Goal: Task Accomplishment & Management: Use online tool/utility

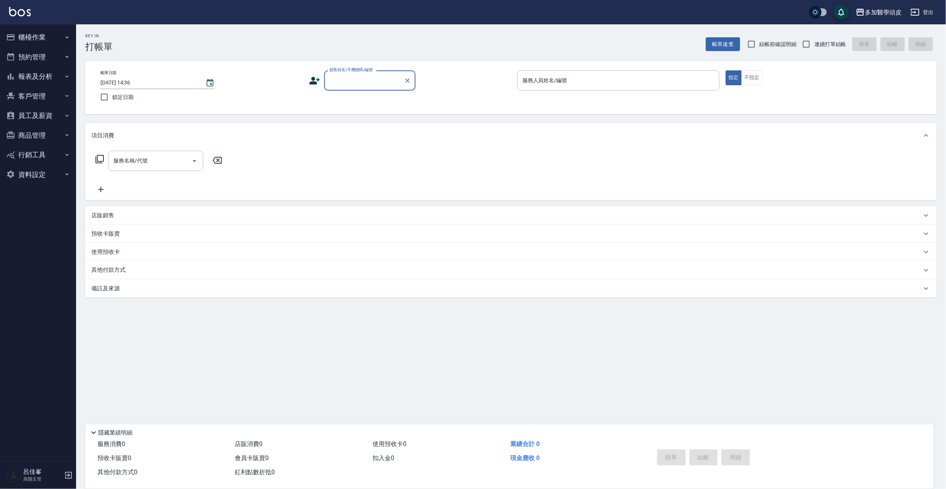
click at [43, 34] on button "櫃檯作業" at bounding box center [38, 37] width 70 height 20
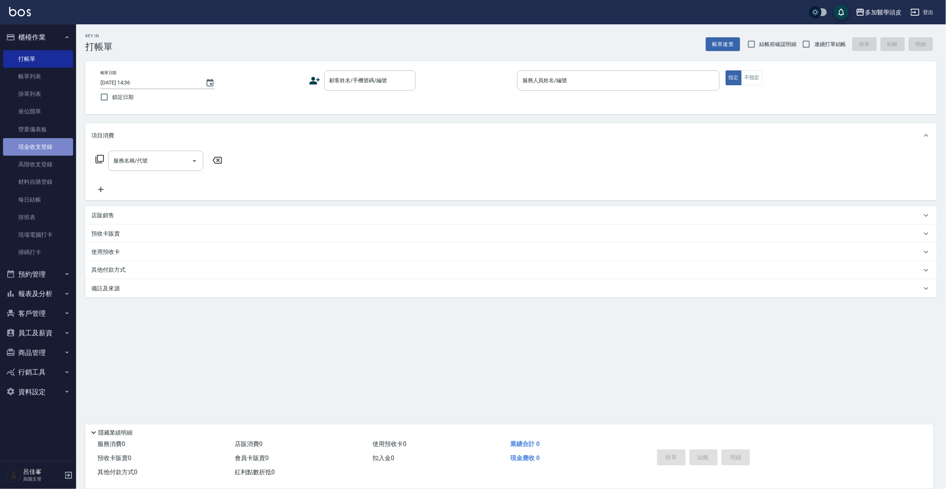
click at [48, 150] on link "現金收支登錄" at bounding box center [38, 146] width 70 height 17
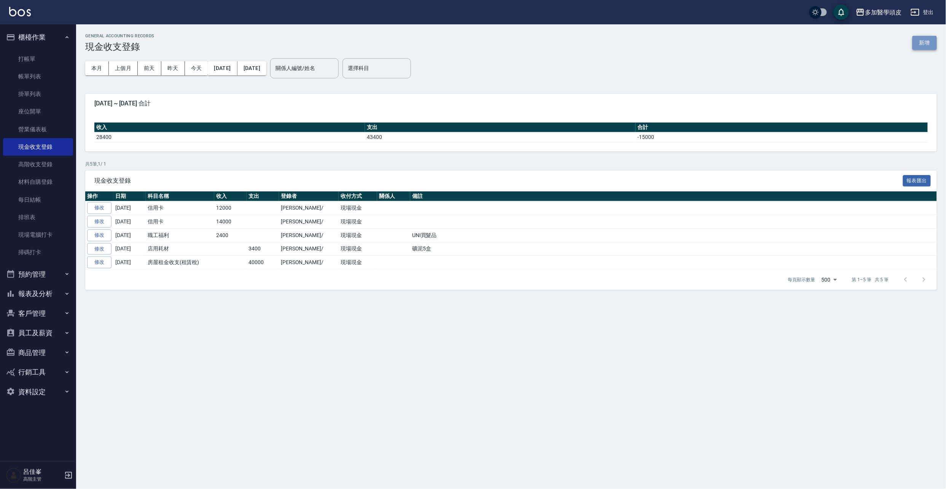
click at [926, 41] on button "新增" at bounding box center [924, 43] width 24 height 14
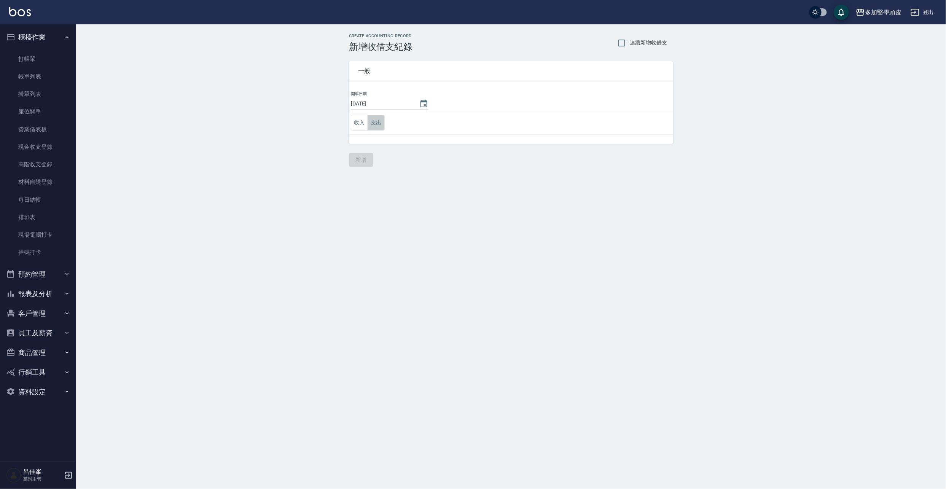
click at [374, 126] on button "支出" at bounding box center [375, 123] width 17 height 16
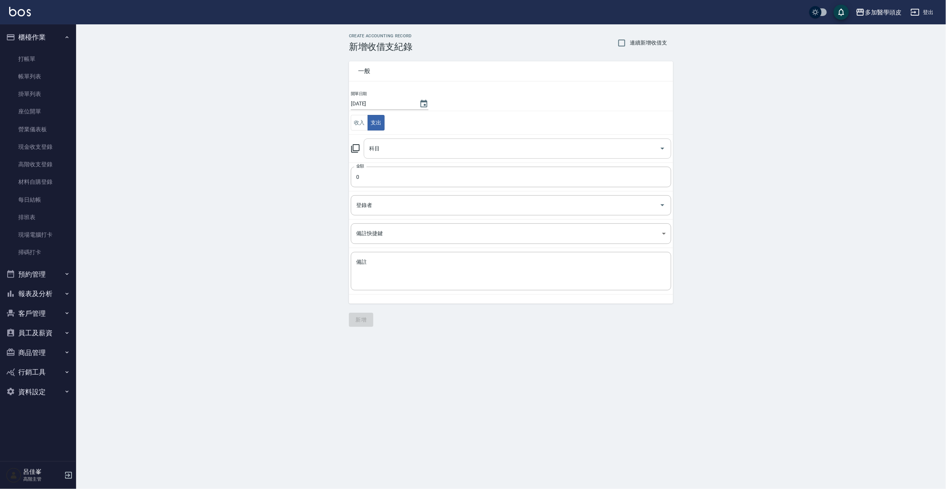
click at [391, 150] on input "科目" at bounding box center [511, 148] width 289 height 13
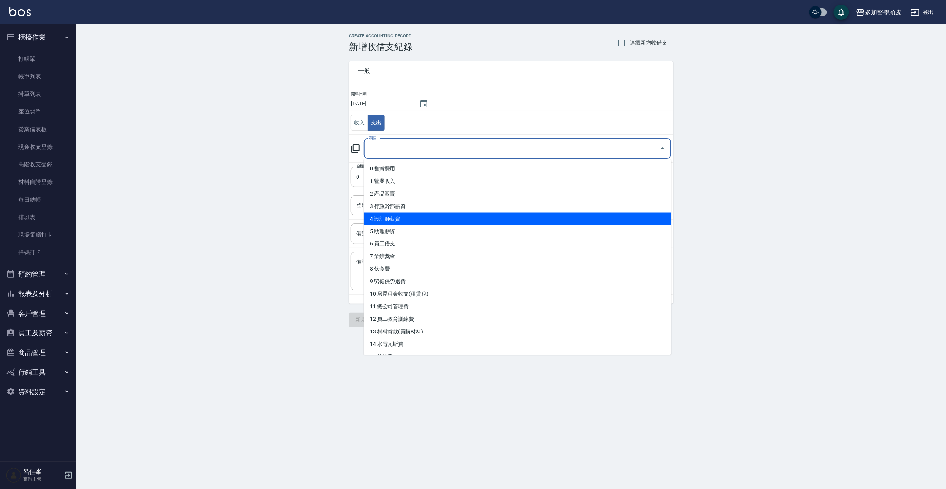
click at [396, 215] on li "4 設計師薪資" at bounding box center [517, 219] width 307 height 13
type input "4 設計師薪資"
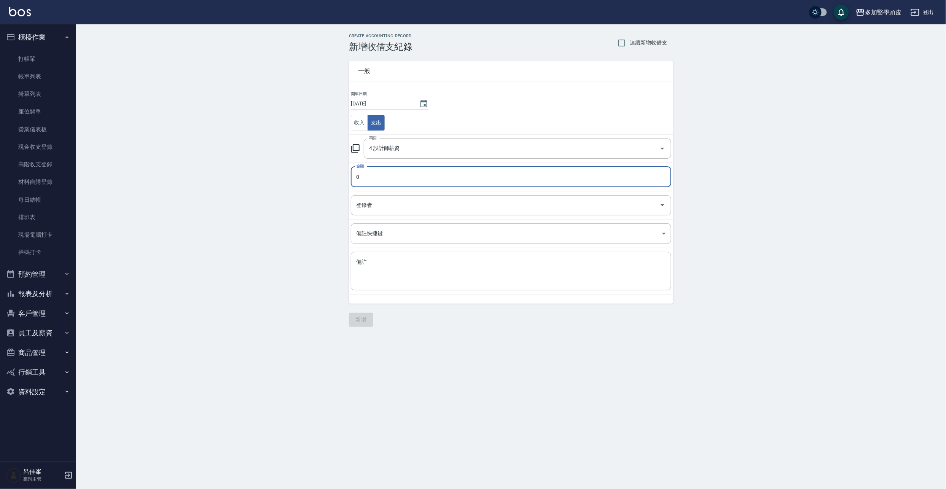
click at [386, 184] on input "0" at bounding box center [511, 177] width 320 height 21
click at [387, 183] on input "0" at bounding box center [511, 177] width 320 height 21
type input "23479"
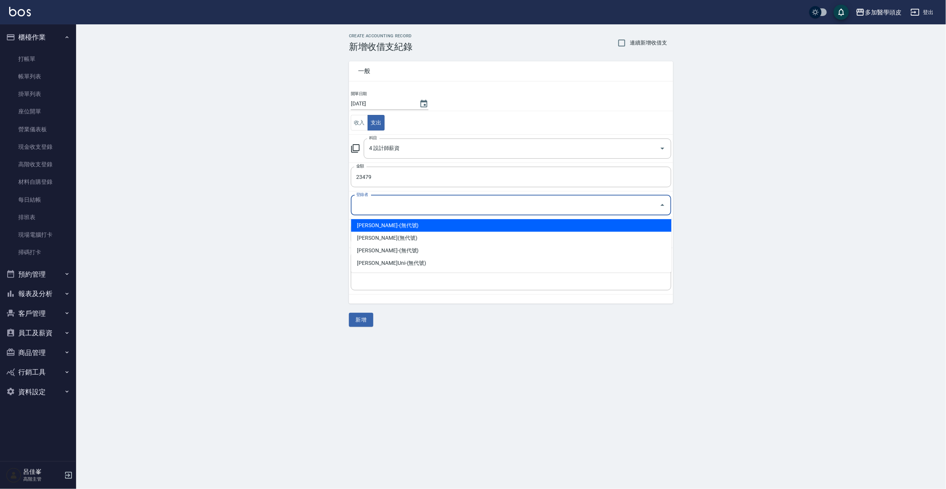
click at [395, 204] on input "登錄者" at bounding box center [505, 205] width 302 height 13
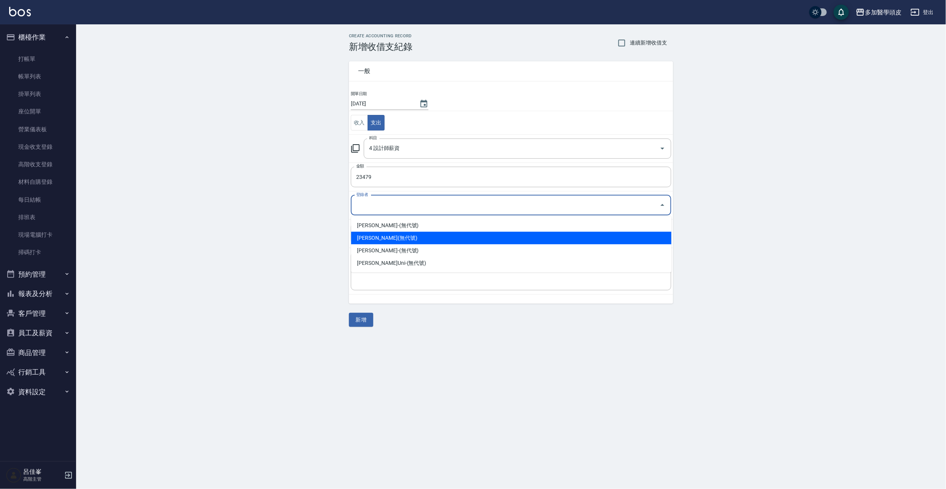
click at [390, 237] on li "[PERSON_NAME](無代號)" at bounding box center [511, 238] width 320 height 13
type input "[PERSON_NAME](無代號)"
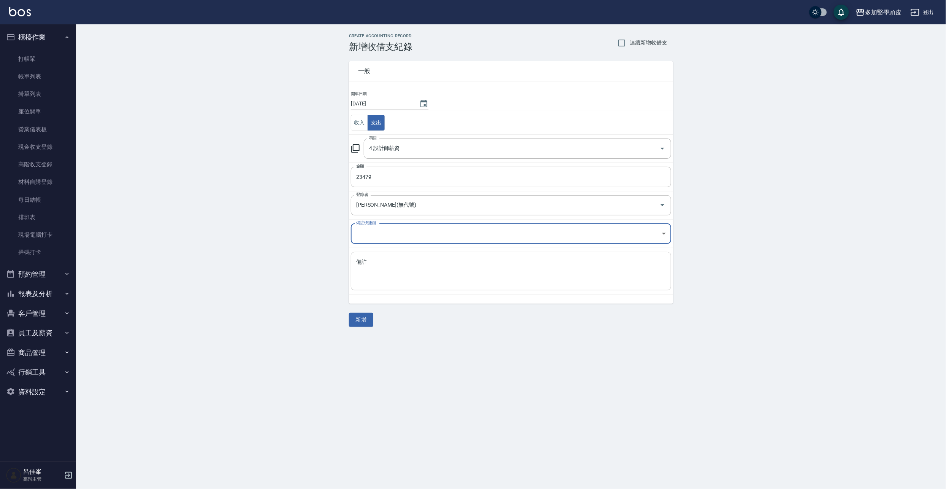
click at [382, 265] on textarea "備註" at bounding box center [511, 271] width 310 height 26
type textarea "UNI薪水"
click at [364, 315] on button "新增" at bounding box center [361, 320] width 24 height 14
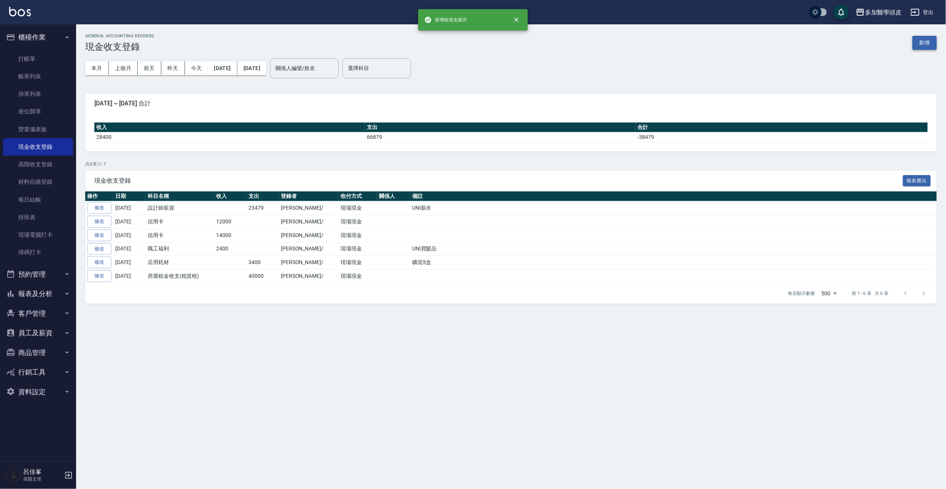
click at [920, 43] on button "新增" at bounding box center [924, 43] width 24 height 14
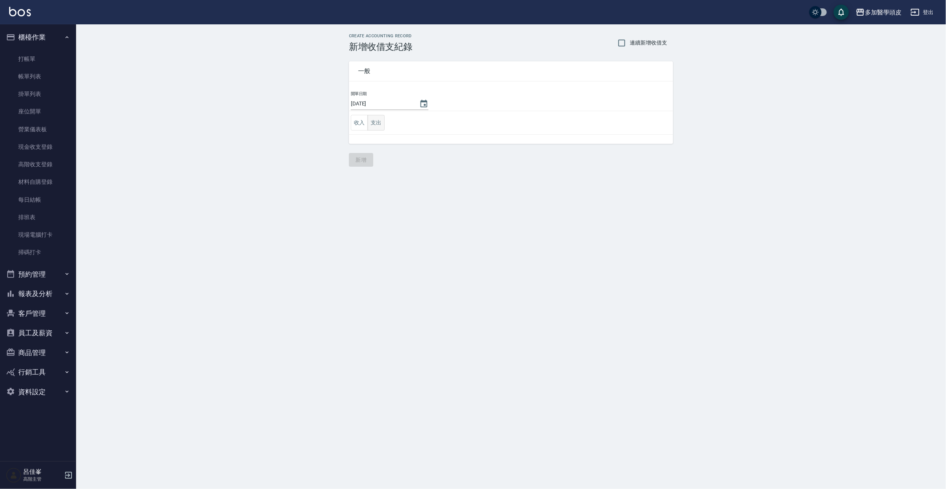
click at [381, 122] on button "支出" at bounding box center [375, 123] width 17 height 16
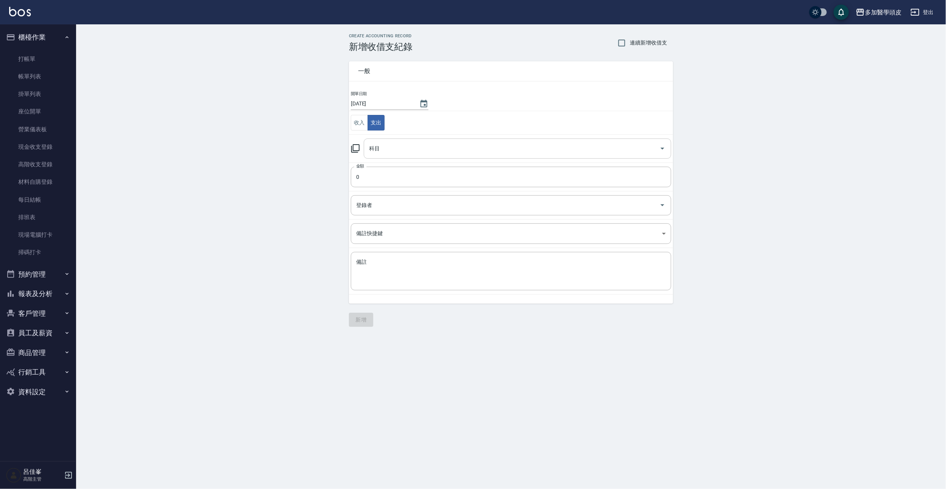
click at [402, 141] on div "科目" at bounding box center [517, 148] width 307 height 20
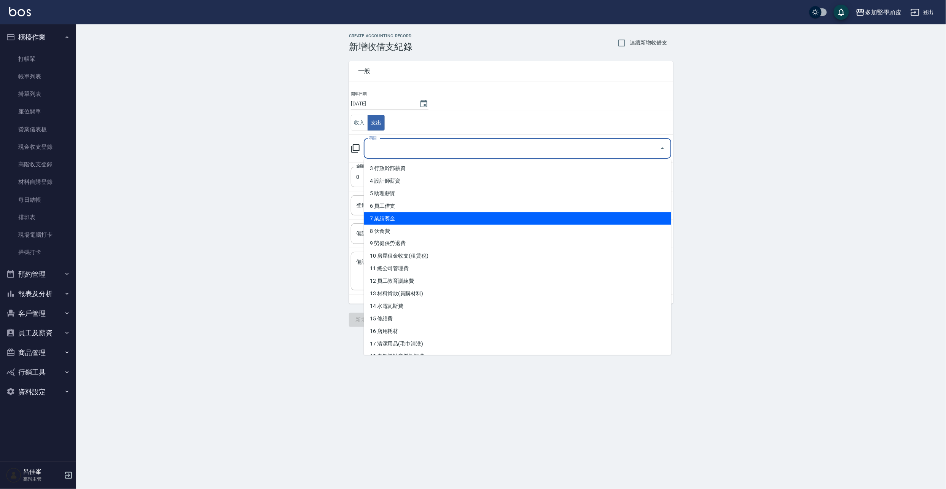
scroll to position [203, 0]
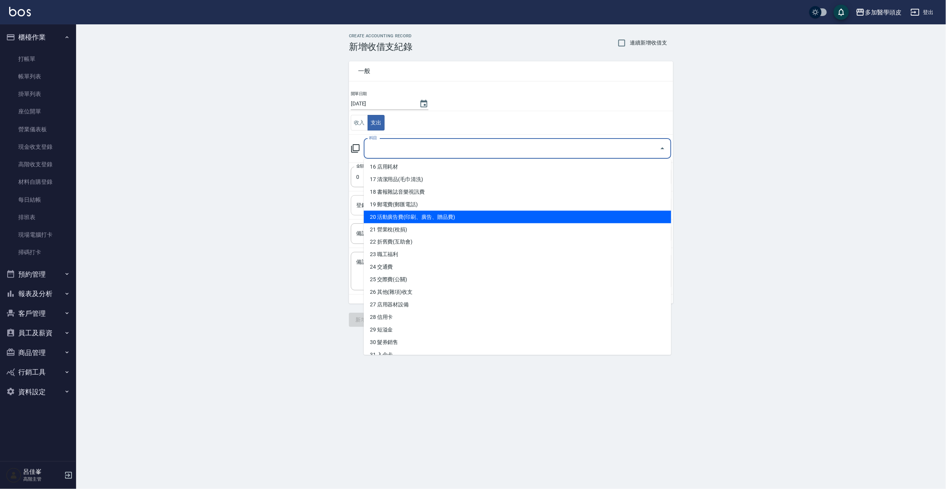
click at [426, 216] on li "20 活動廣告費(印刷、廣告、贈品費)" at bounding box center [517, 217] width 307 height 13
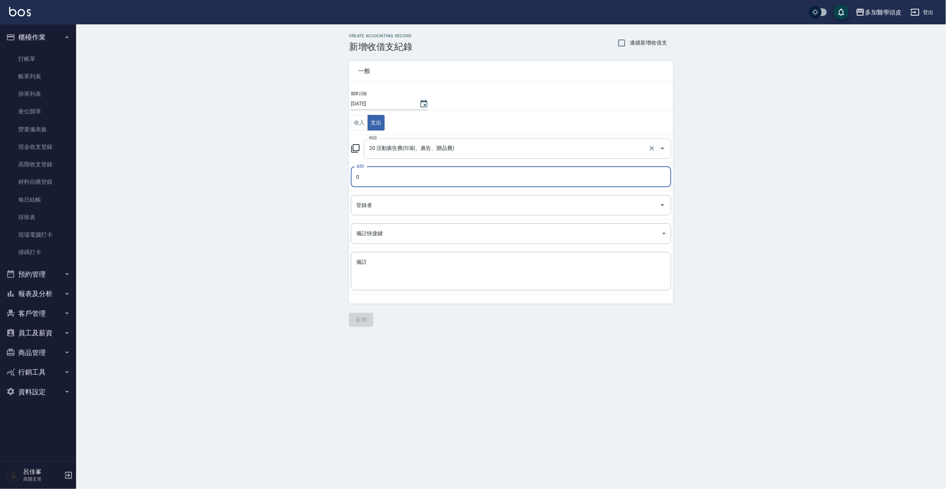
click at [464, 151] on input "20 活動廣告費(印刷、廣告、贈品費)" at bounding box center [506, 148] width 279 height 13
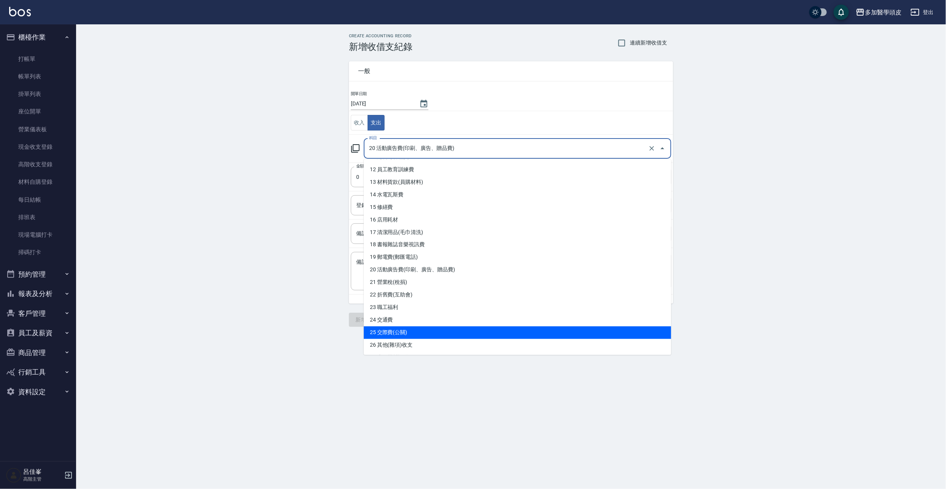
scroll to position [135, 0]
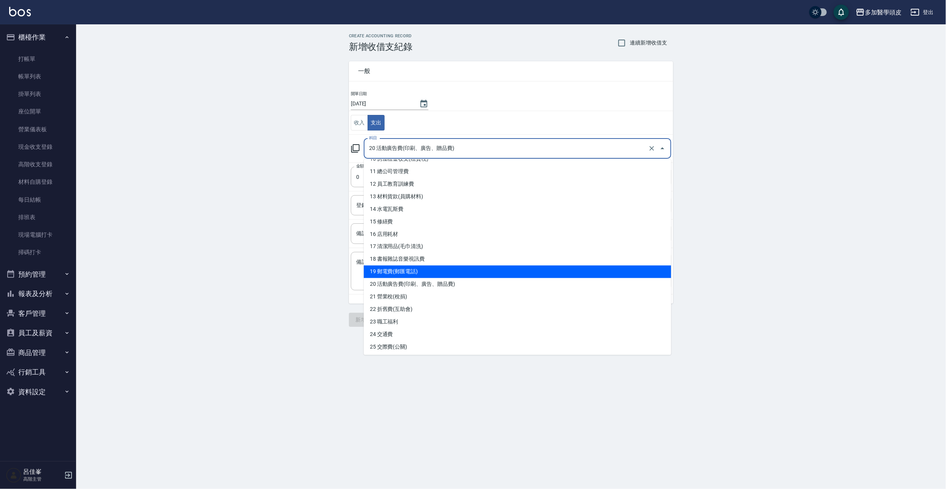
click at [427, 268] on li "19 郵電費(郵匯電話)" at bounding box center [517, 271] width 307 height 13
type input "19 郵電費(郵匯電話)"
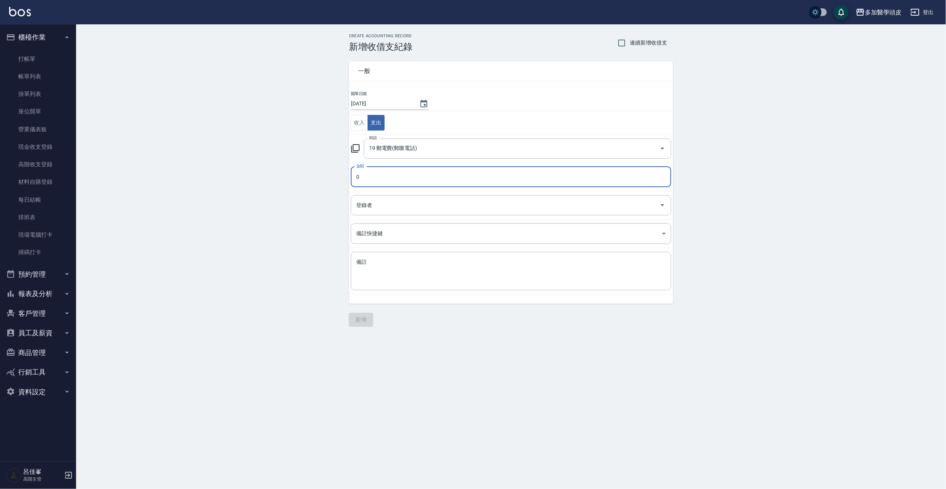
click at [400, 181] on input "0" at bounding box center [511, 177] width 320 height 21
type input "1077"
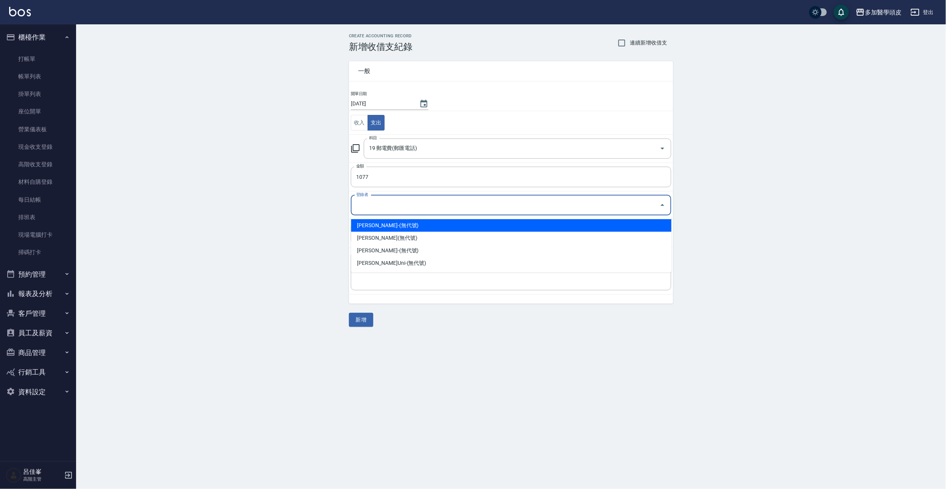
click at [465, 200] on input "登錄者" at bounding box center [505, 205] width 302 height 13
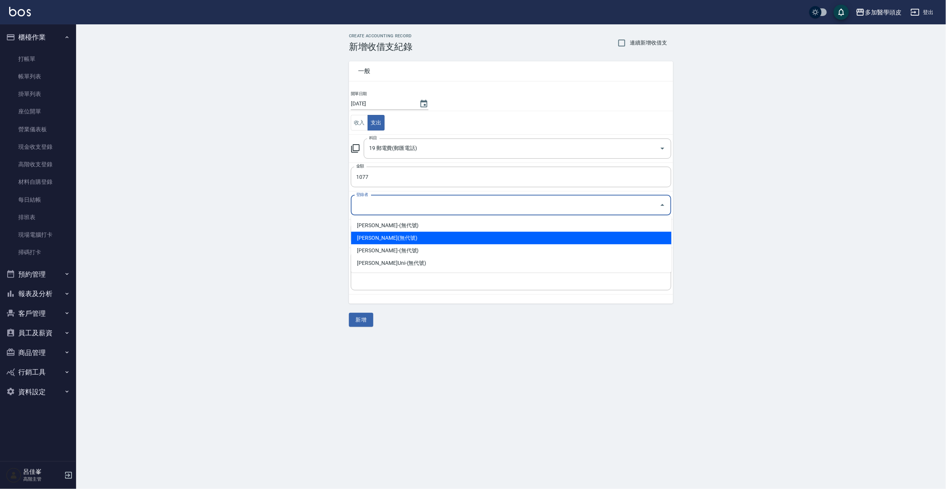
click at [420, 237] on li "[PERSON_NAME](無代號)" at bounding box center [511, 238] width 320 height 13
type input "[PERSON_NAME](無代號)"
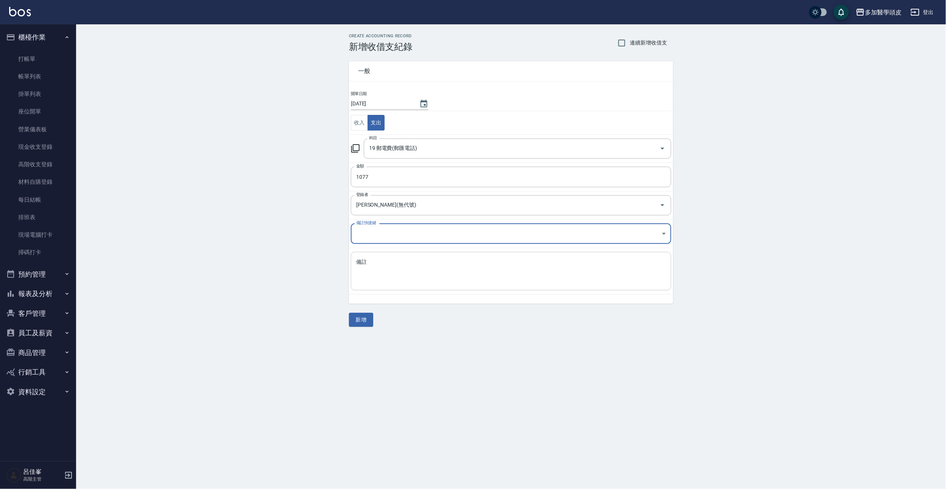
click at [396, 274] on textarea "備註" at bounding box center [511, 271] width 310 height 26
type textarea "中華電信"
click at [360, 326] on button "新增" at bounding box center [361, 320] width 24 height 14
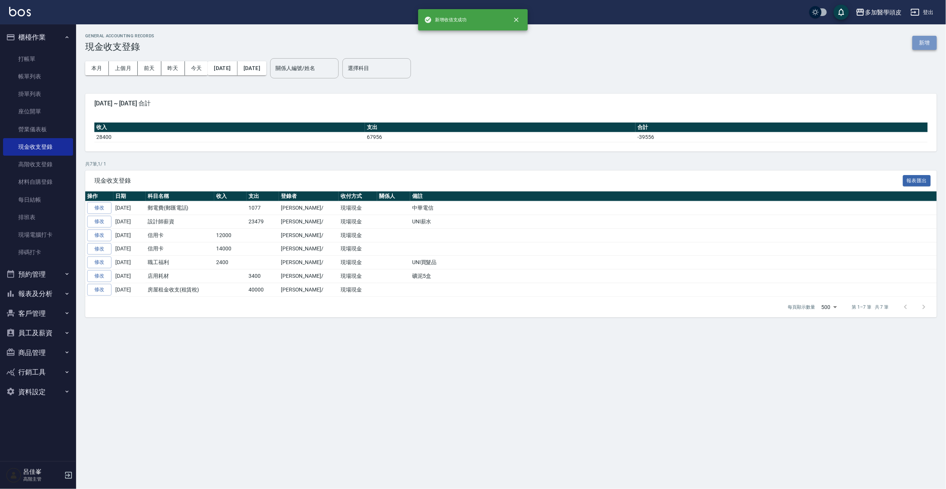
click at [930, 40] on button "新增" at bounding box center [924, 43] width 24 height 14
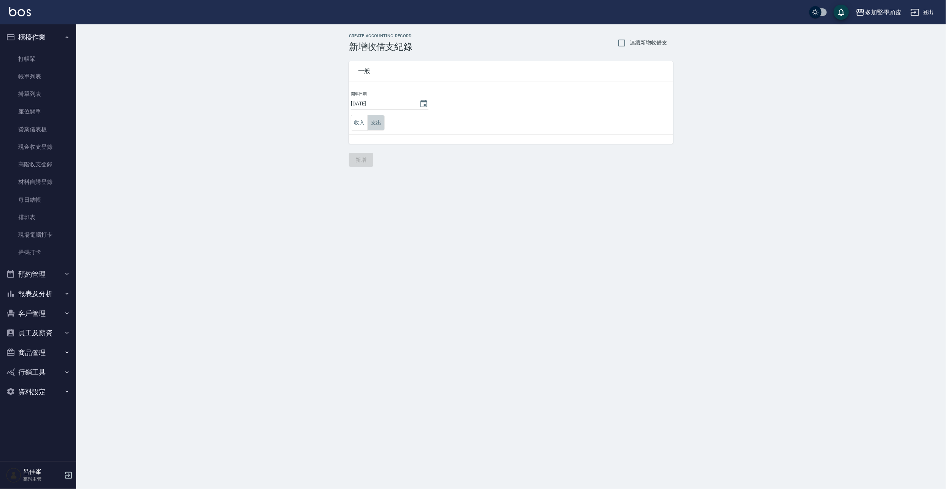
drag, startPoint x: 376, startPoint y: 124, endPoint x: 378, endPoint y: 43, distance: 81.0
click at [376, 124] on button "支出" at bounding box center [375, 123] width 17 height 16
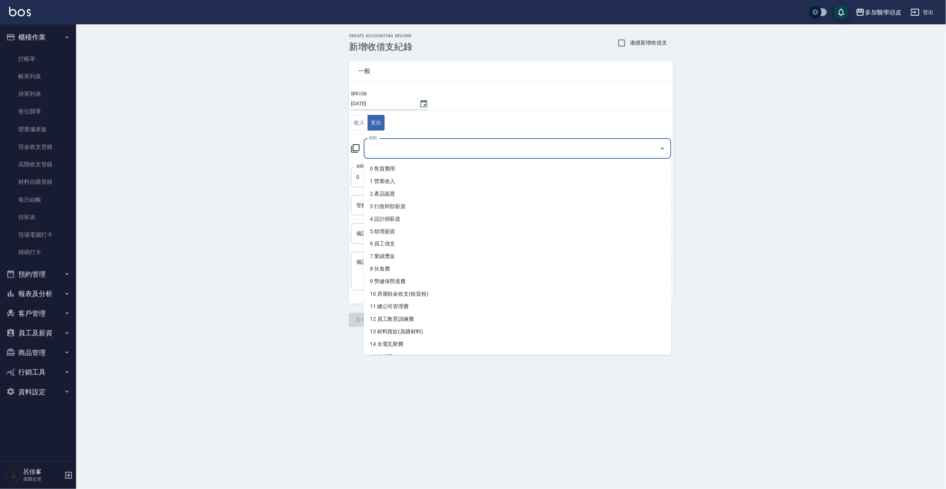
click at [401, 153] on input "科目" at bounding box center [511, 148] width 289 height 13
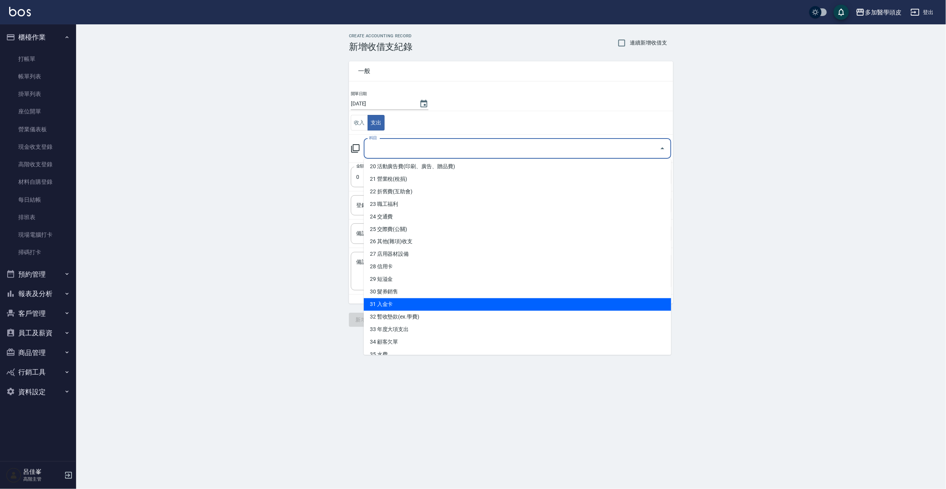
scroll to position [288, 0]
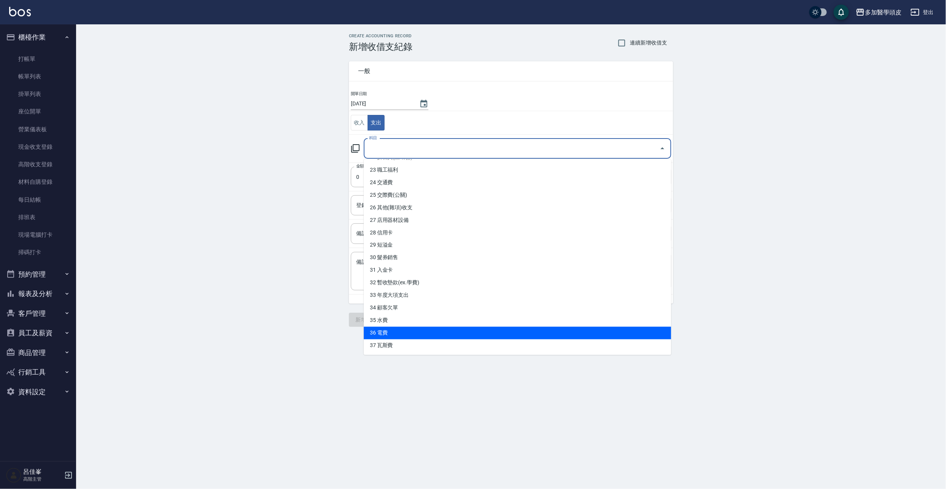
click at [384, 333] on li "36 電費" at bounding box center [517, 333] width 307 height 13
type input "36 電費"
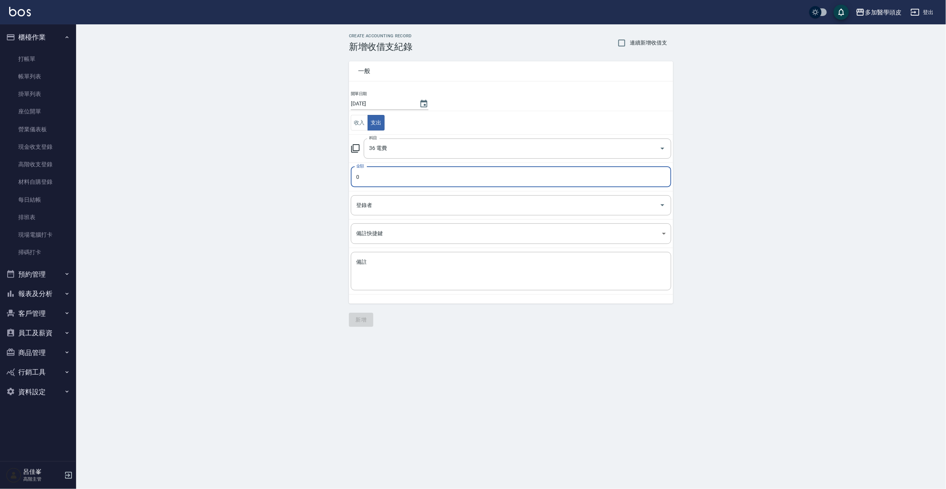
click at [432, 176] on input "0" at bounding box center [511, 177] width 320 height 21
type input "5455"
click at [358, 315] on button "新增" at bounding box center [361, 320] width 24 height 14
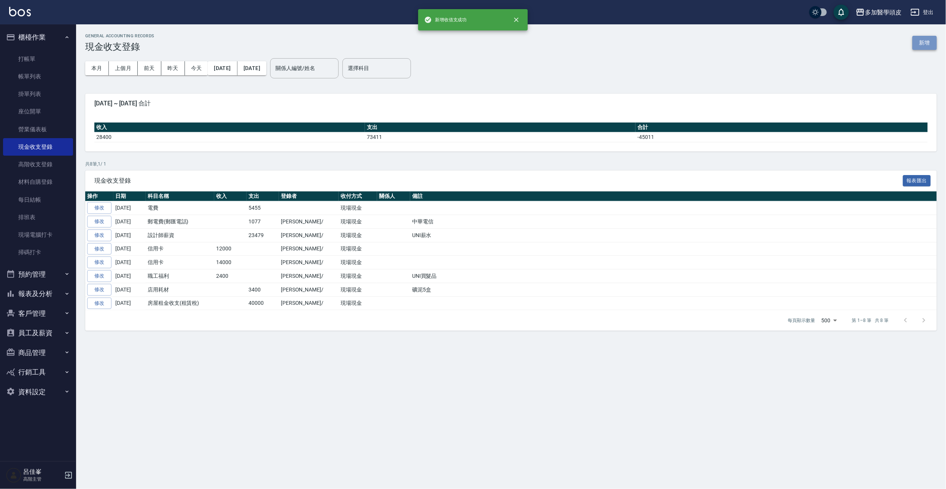
click at [928, 40] on button "新增" at bounding box center [924, 43] width 24 height 14
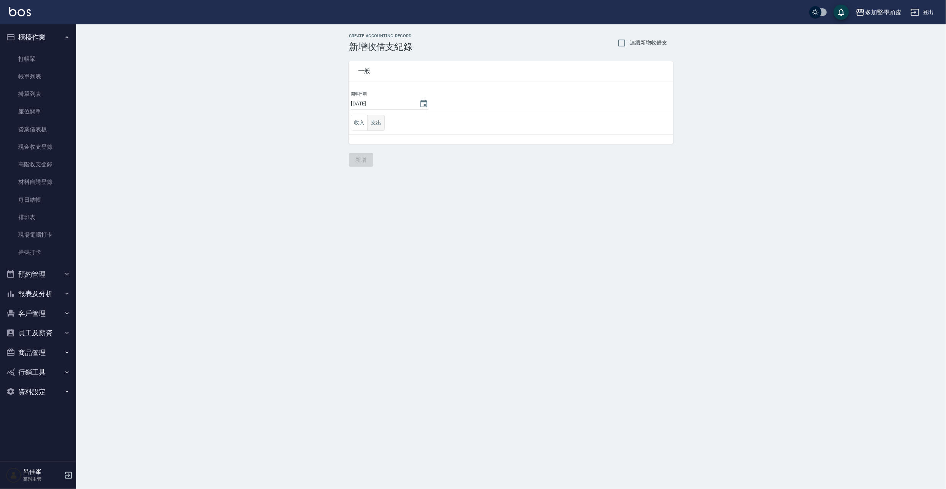
click at [384, 125] on button "支出" at bounding box center [375, 123] width 17 height 16
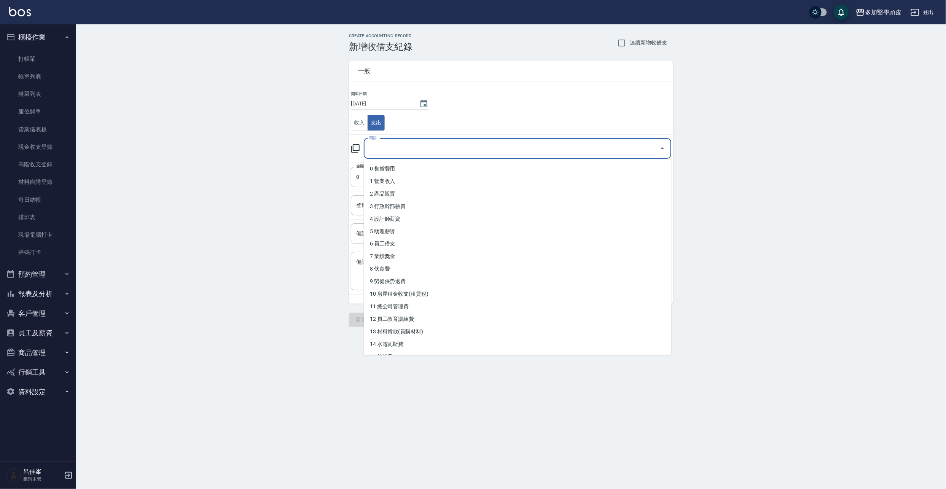
click at [397, 154] on input "科目" at bounding box center [511, 148] width 289 height 13
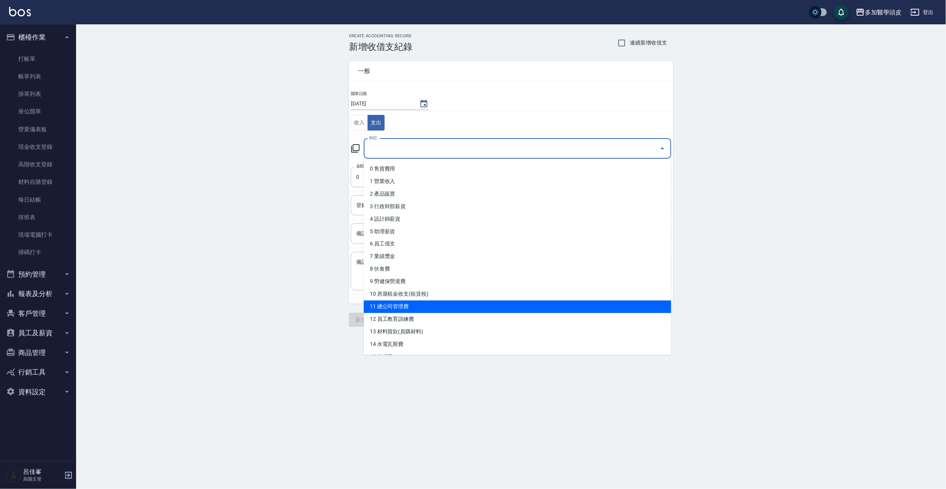
click at [419, 306] on li "11 總公司管理費" at bounding box center [517, 306] width 307 height 13
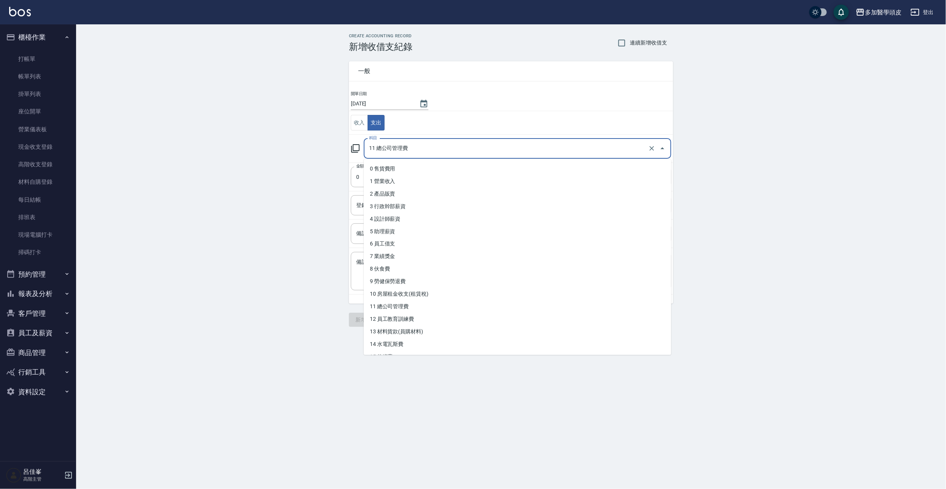
click at [426, 145] on input "11 總公司管理費" at bounding box center [506, 148] width 279 height 13
drag, startPoint x: 426, startPoint y: 292, endPoint x: 422, endPoint y: 291, distance: 3.9
click at [425, 292] on li "10 房屋租金收支(租賃稅)" at bounding box center [517, 294] width 307 height 13
type input "10 房屋租金收支(租賃稅)"
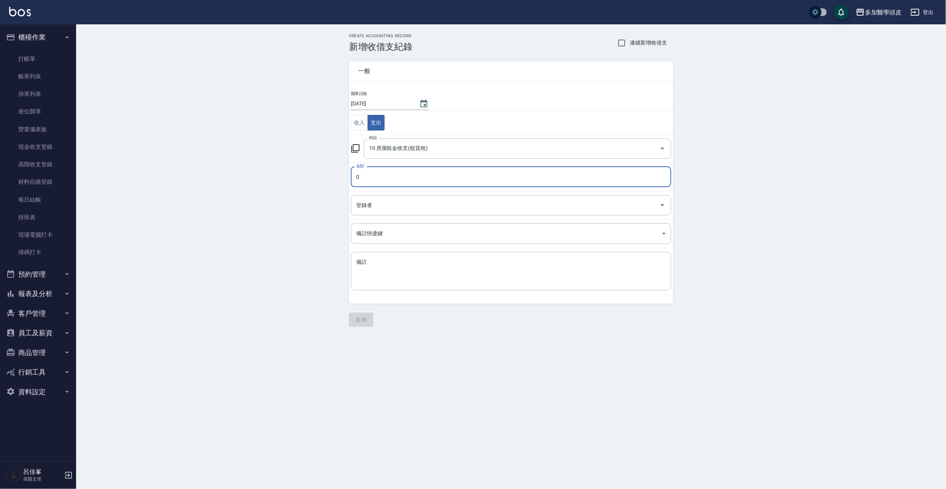
click at [373, 180] on input "0" at bounding box center [511, 177] width 320 height 21
type input "1128"
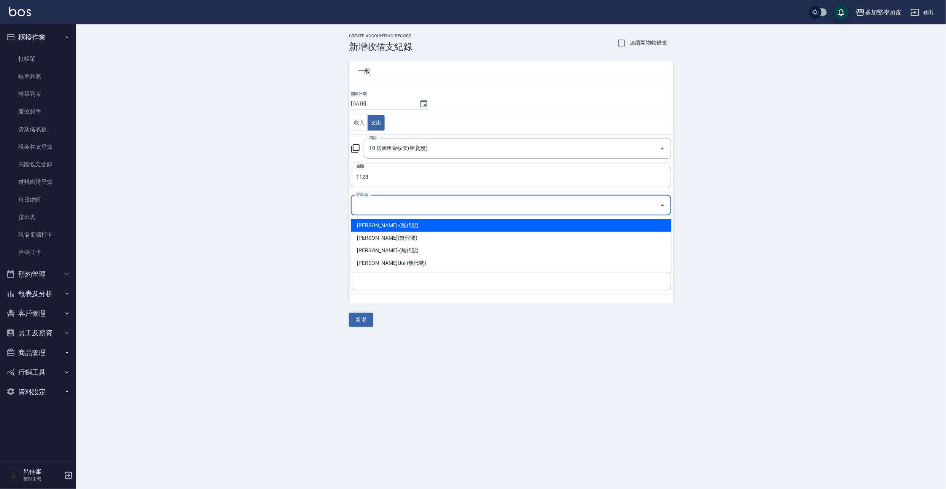
click at [423, 209] on input "登錄者" at bounding box center [505, 205] width 302 height 13
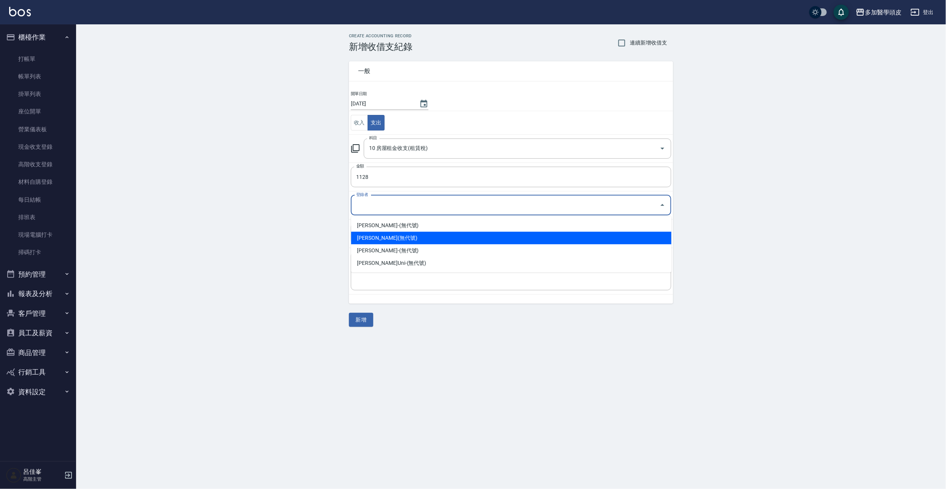
click at [407, 237] on li "[PERSON_NAME](無代號)" at bounding box center [511, 238] width 320 height 13
type input "[PERSON_NAME](無代號)"
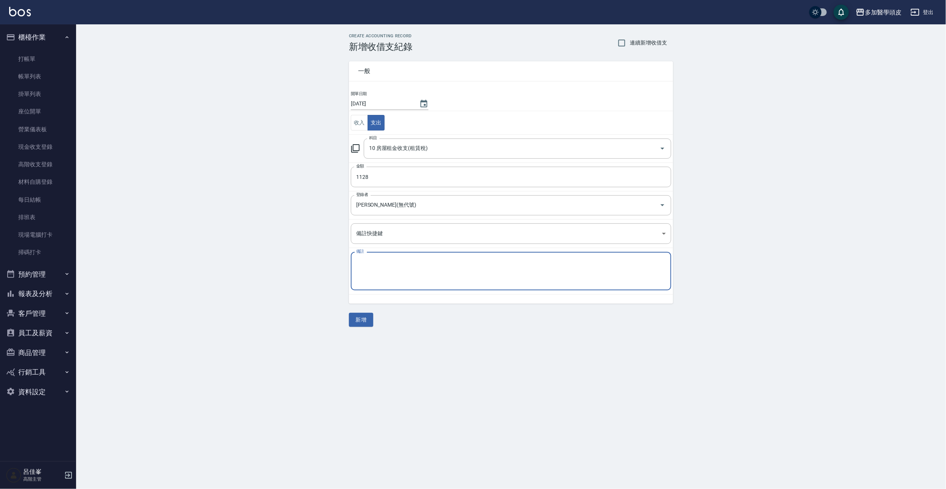
click at [393, 270] on textarea "備註" at bounding box center [511, 271] width 310 height 26
type textarea "2"
type textarea "大樓管理費"
click at [355, 319] on button "新增" at bounding box center [361, 320] width 24 height 14
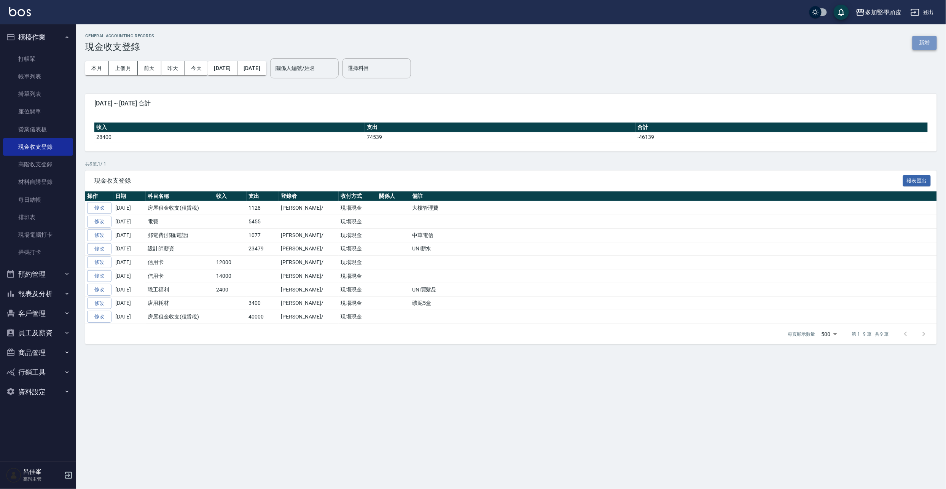
click at [927, 43] on button "新增" at bounding box center [924, 43] width 24 height 14
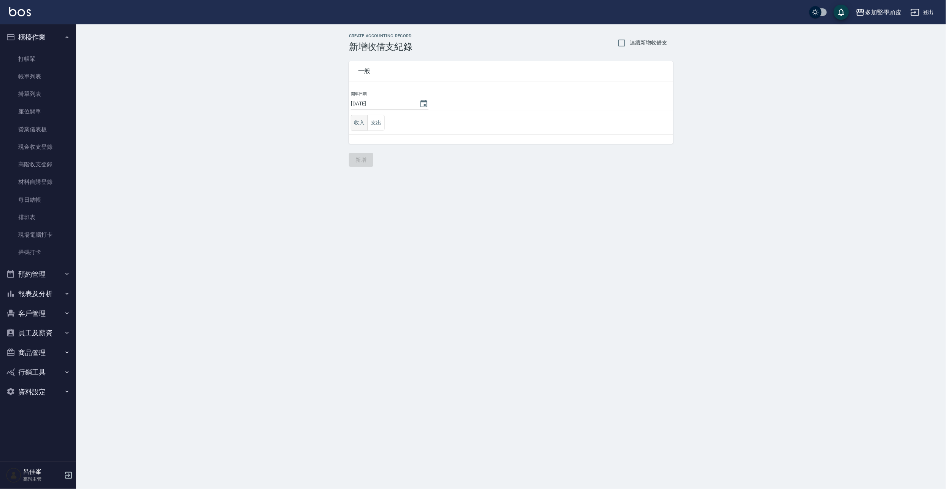
click at [365, 120] on button "收入" at bounding box center [359, 123] width 17 height 16
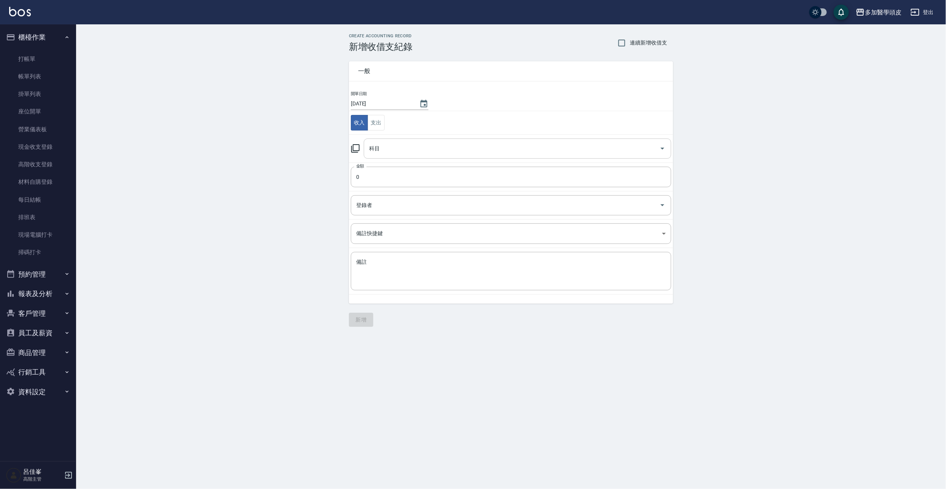
drag, startPoint x: 417, startPoint y: 138, endPoint x: 413, endPoint y: 151, distance: 12.8
click at [413, 151] on div "科目" at bounding box center [517, 148] width 307 height 20
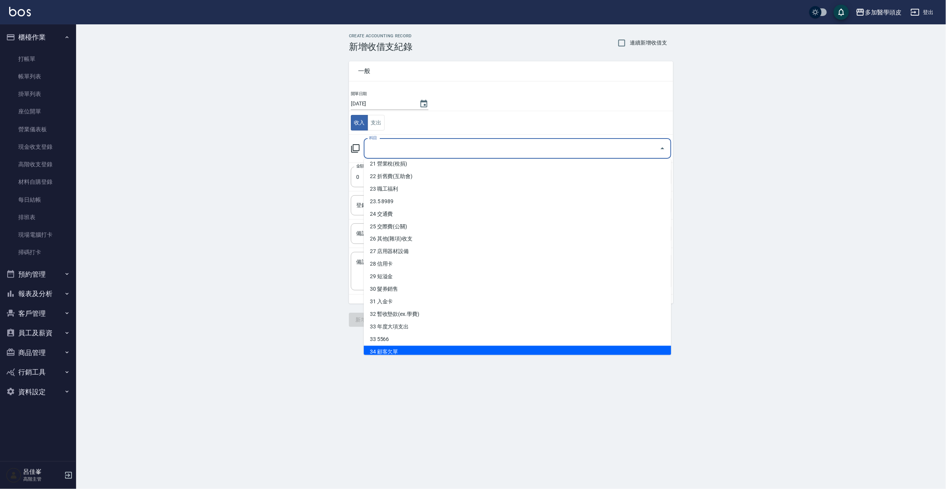
scroll to position [275, 0]
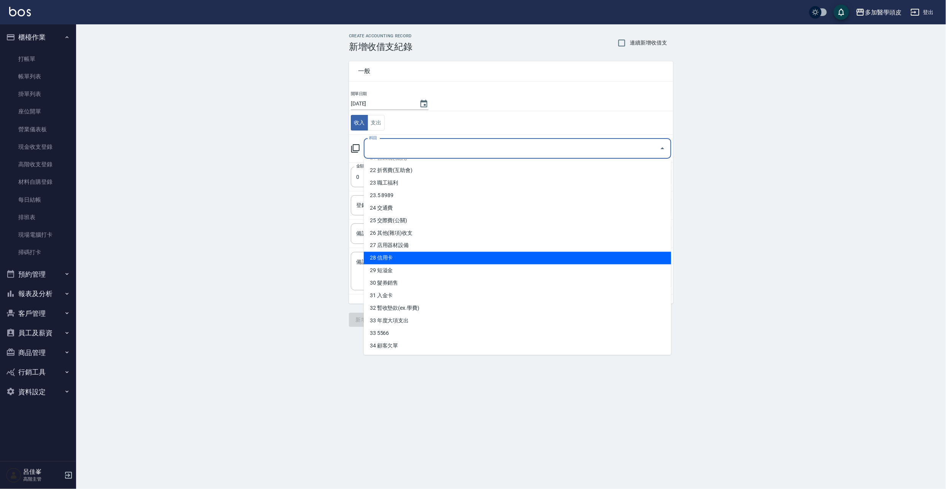
click at [376, 256] on li "28 信用卡" at bounding box center [517, 258] width 307 height 13
type input "28 信用卡"
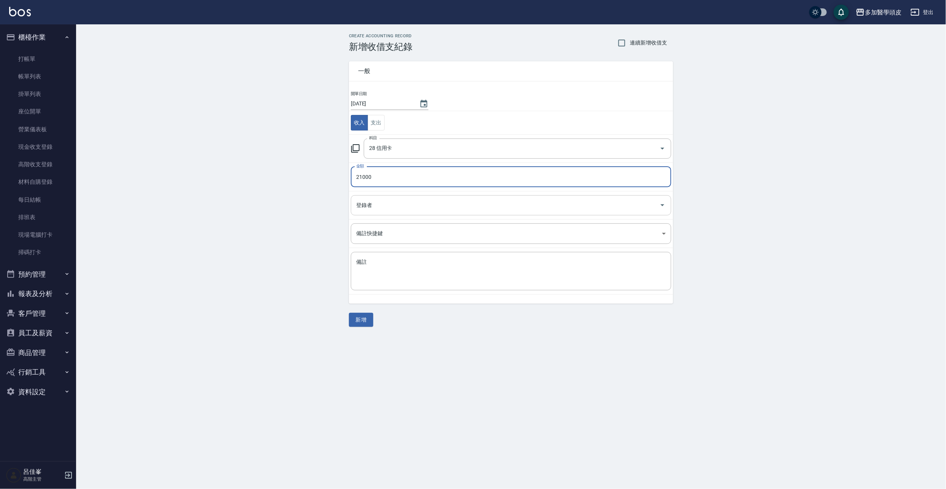
type input "21000"
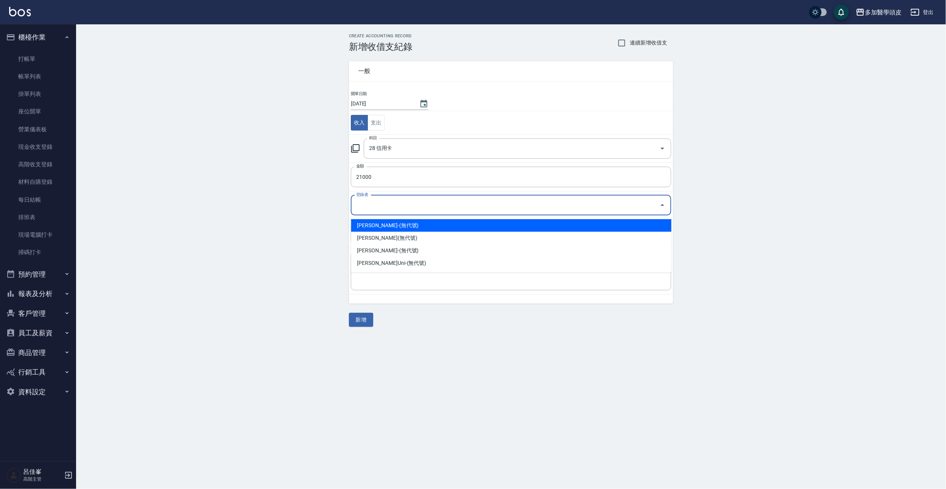
click at [431, 208] on input "登錄者" at bounding box center [505, 205] width 302 height 13
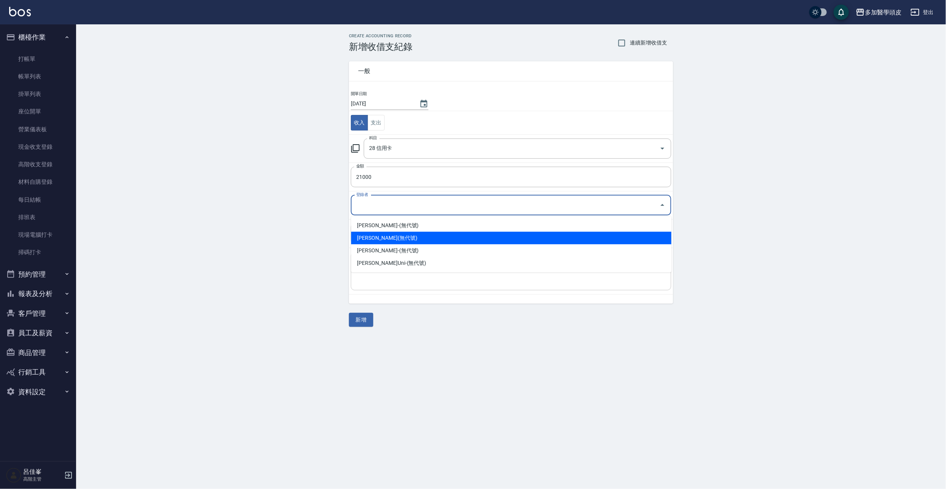
drag, startPoint x: 389, startPoint y: 235, endPoint x: 370, endPoint y: 256, distance: 28.8
click at [389, 235] on li "[PERSON_NAME](無代號)" at bounding box center [511, 238] width 320 height 13
type input "[PERSON_NAME](無代號)"
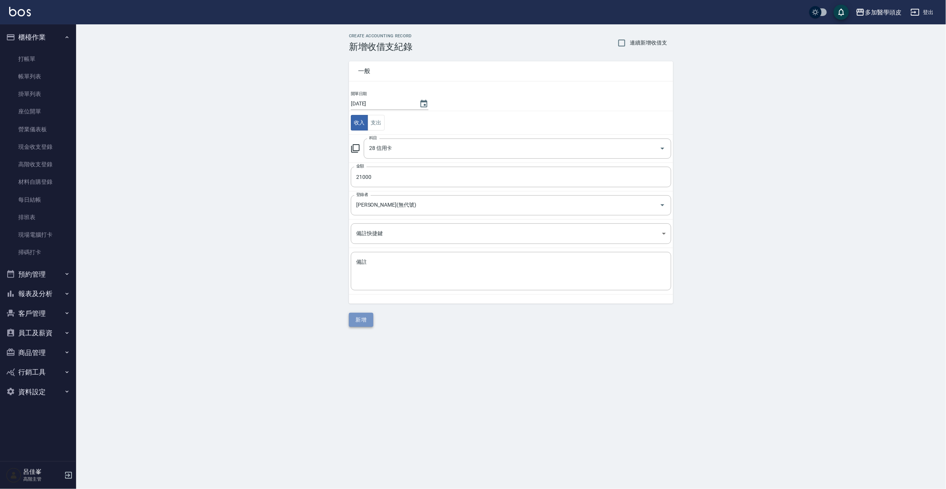
click at [353, 320] on button "新增" at bounding box center [361, 320] width 24 height 14
